Goal: Task Accomplishment & Management: Manage account settings

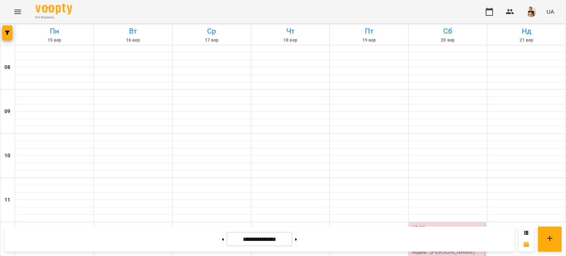
scroll to position [232, 0]
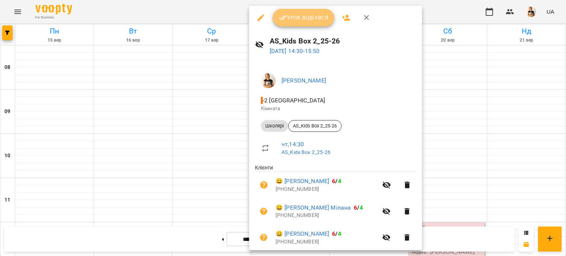
click at [297, 19] on span "Урок відбувся" at bounding box center [303, 17] width 50 height 9
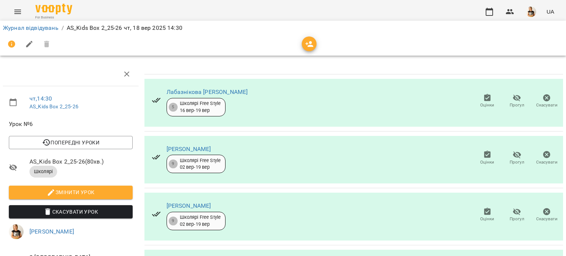
scroll to position [87, 0]
click at [349, 208] on icon "button" at bounding box center [516, 211] width 8 height 7
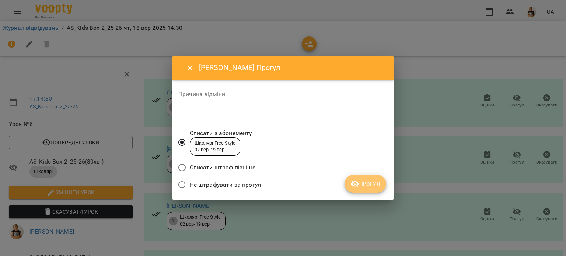
click at [349, 184] on span "Прогул" at bounding box center [365, 183] width 30 height 9
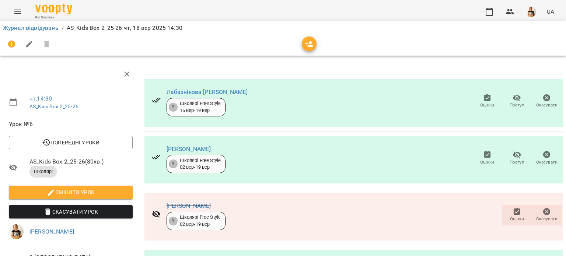
scroll to position [174, 0]
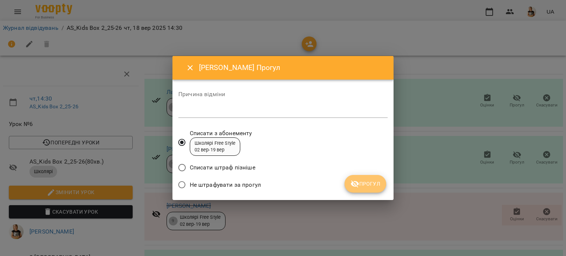
click at [349, 182] on span "Прогул" at bounding box center [365, 183] width 30 height 9
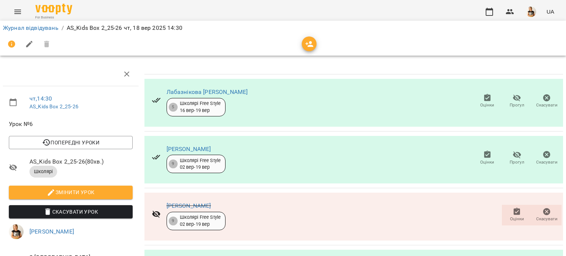
scroll to position [0, 0]
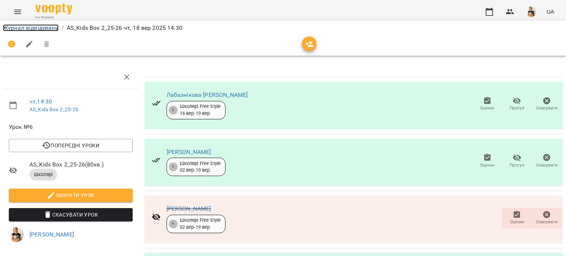
click at [34, 26] on link "Журнал відвідувань" at bounding box center [31, 27] width 56 height 7
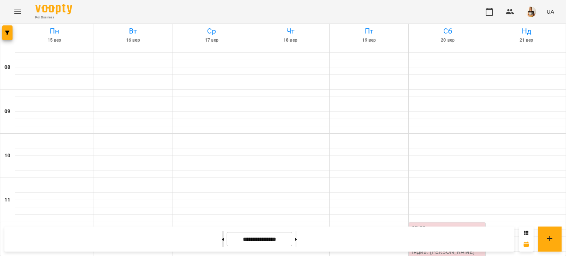
click at [222, 242] on button at bounding box center [223, 239] width 2 height 16
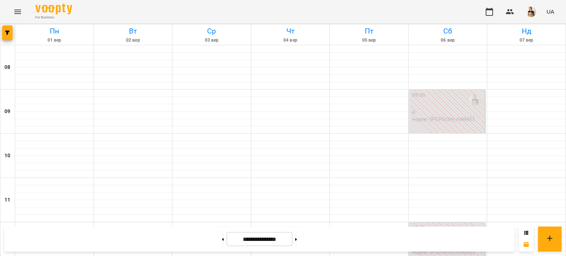
scroll to position [243, 0]
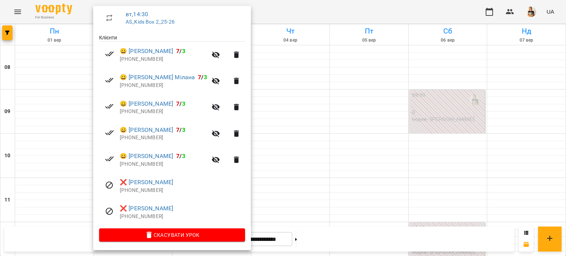
scroll to position [131, 0]
click at [349, 102] on div at bounding box center [283, 128] width 566 height 256
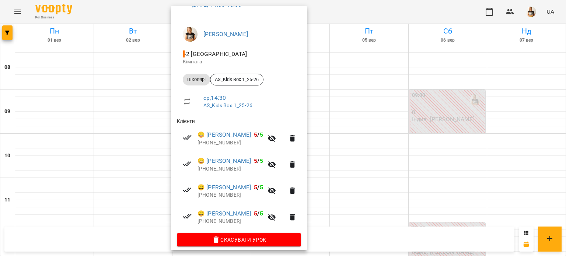
scroll to position [52, 0]
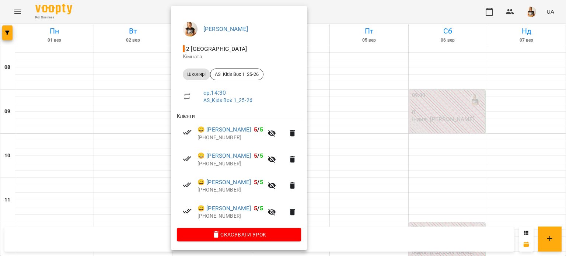
click at [349, 120] on div at bounding box center [283, 128] width 566 height 256
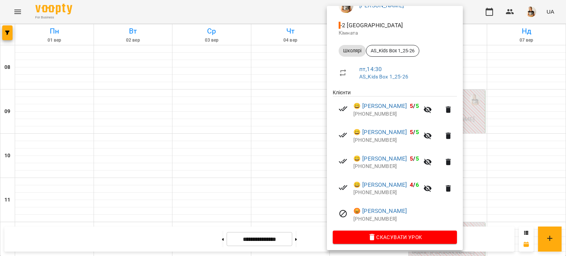
scroll to position [78, 0]
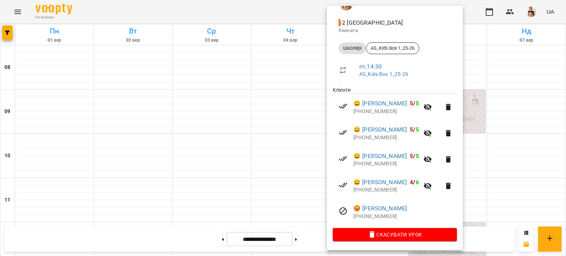
click at [303, 237] on div at bounding box center [283, 128] width 566 height 256
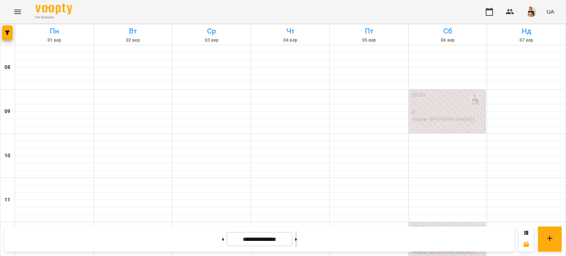
click at [297, 238] on button at bounding box center [296, 239] width 2 height 16
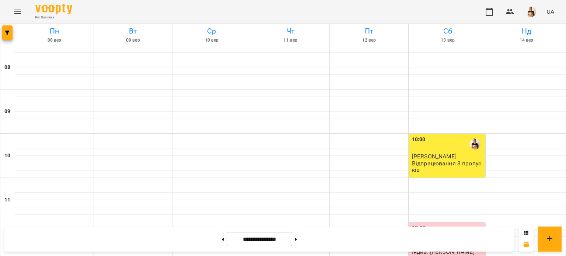
scroll to position [258, 0]
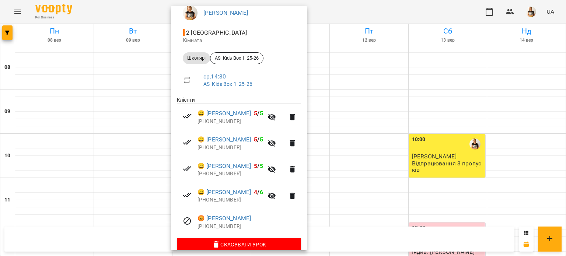
scroll to position [78, 0]
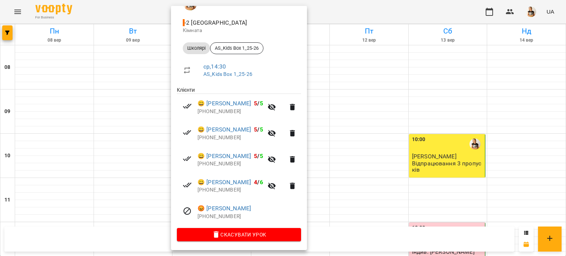
click at [349, 110] on div at bounding box center [283, 128] width 566 height 256
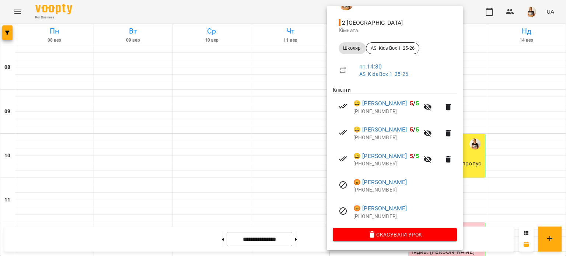
click at [306, 238] on div at bounding box center [283, 128] width 566 height 256
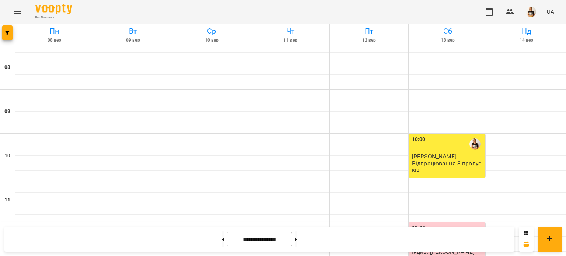
click at [297, 238] on icon at bounding box center [296, 239] width 2 height 3
type input "**********"
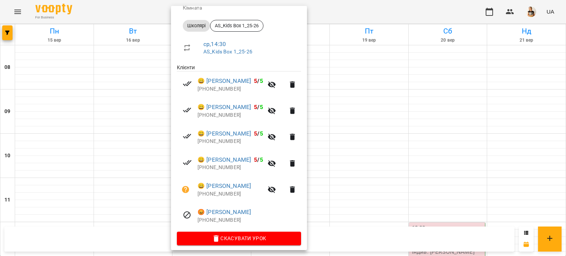
scroll to position [99, 0]
